Goal: Transaction & Acquisition: Purchase product/service

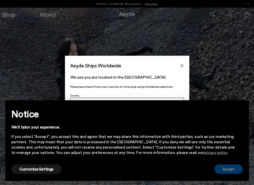
click at [240, 170] on button "Accept" at bounding box center [229, 168] width 28 height 9
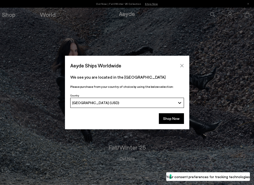
click at [183, 66] on icon "Close" at bounding box center [182, 66] width 4 height 4
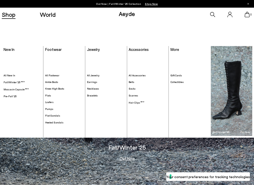
click at [9, 14] on link "Shop" at bounding box center [9, 14] width 14 height 6
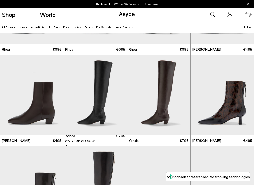
scroll to position [798, 0]
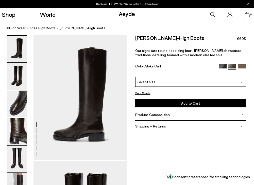
click at [16, 162] on img at bounding box center [17, 158] width 20 height 27
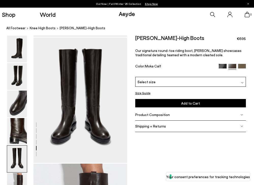
scroll to position [503, 0]
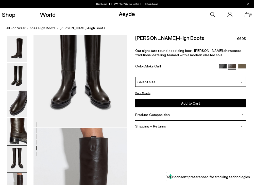
click at [15, 179] on img at bounding box center [17, 186] width 20 height 27
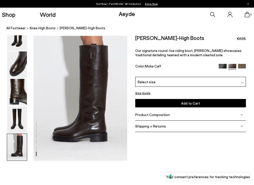
scroll to position [618, 0]
